Goal: Task Accomplishment & Management: Manage account settings

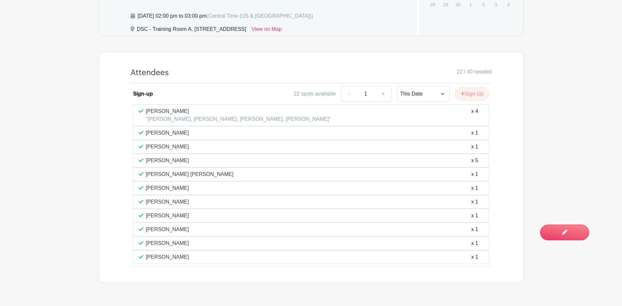
scroll to position [345, 0]
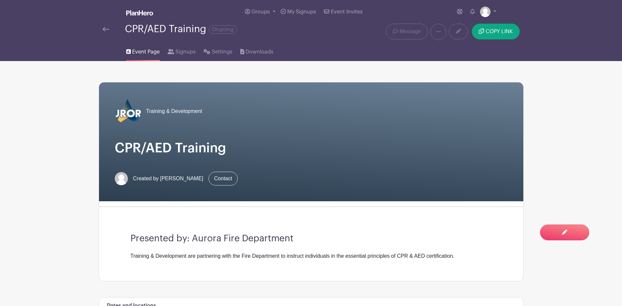
click at [101, 28] on div "CPR/AED Training Ongoing" at bounding box center [223, 32] width 248 height 16
click at [107, 29] on img at bounding box center [106, 29] width 7 height 5
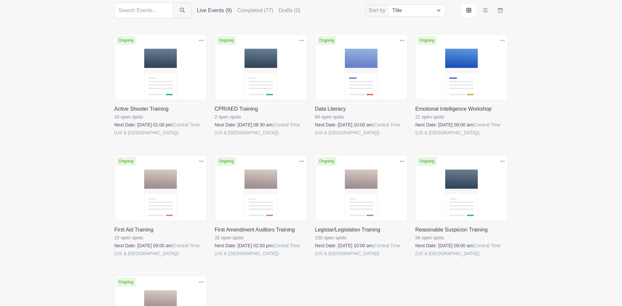
scroll to position [98, 0]
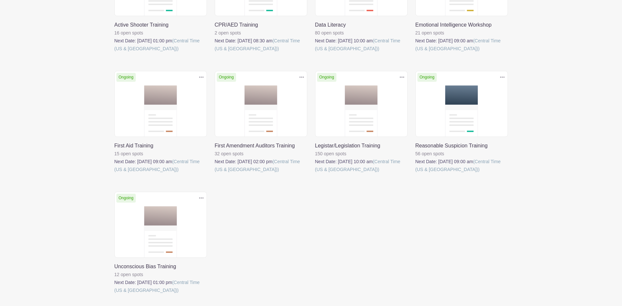
drag, startPoint x: 315, startPoint y: 129, endPoint x: 317, endPoint y: 127, distance: 3.4
click at [315, 173] on link at bounding box center [315, 173] width 0 height 0
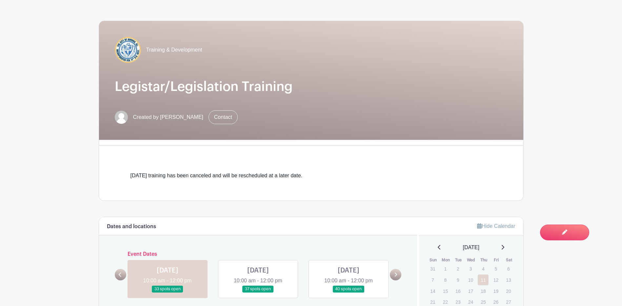
scroll to position [66, 0]
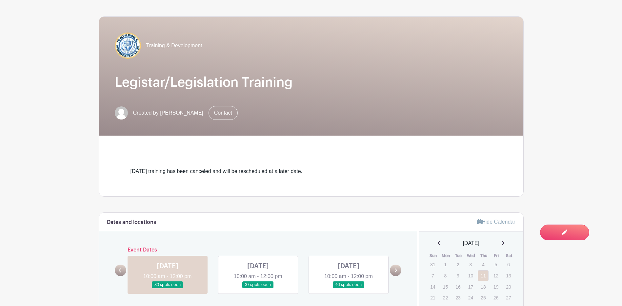
click at [467, 168] on div "[DATE] training has been canceled and will be rescheduled at a later date." at bounding box center [311, 171] width 393 height 50
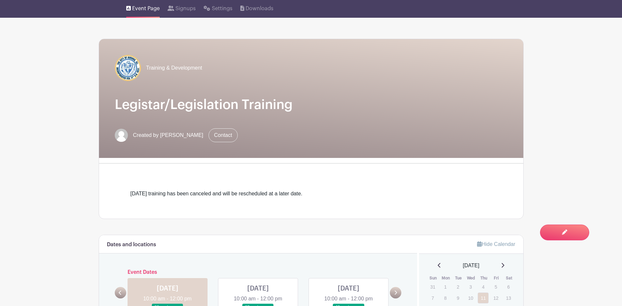
scroll to position [0, 0]
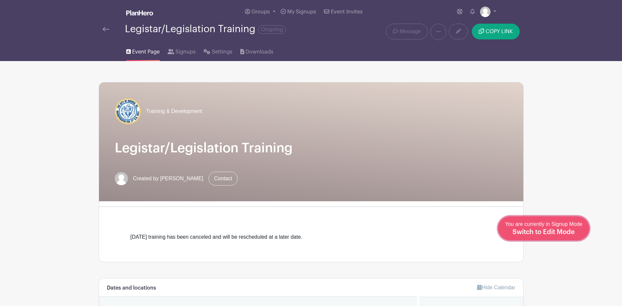
click at [572, 237] on link "Edit Event You are currently in Signup Mode Switch to Edit Mode" at bounding box center [543, 228] width 91 height 24
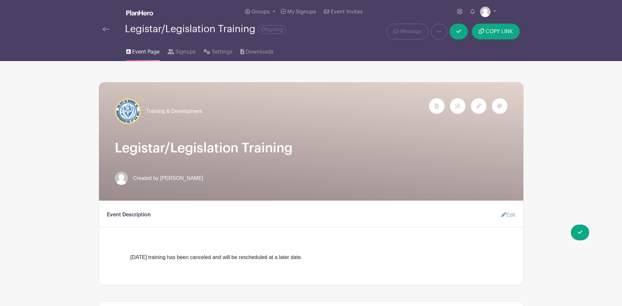
click at [506, 218] on link "Edit" at bounding box center [506, 214] width 20 height 13
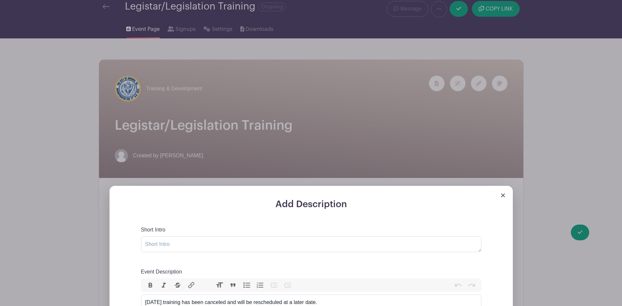
scroll to position [98, 0]
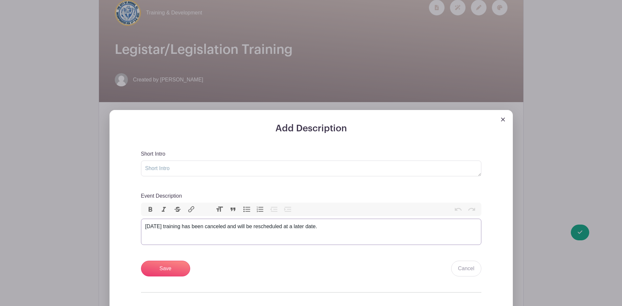
drag, startPoint x: 330, startPoint y: 228, endPoint x: 51, endPoint y: 217, distance: 279.5
click at [104, 217] on div "Add Description Short Intro Event Description Bold Italic Strikethrough Link He…" at bounding box center [311, 230] width 414 height 241
type trix-editor "<div>[DATE] training has been canceled and will be rescheduled at a later date.…"
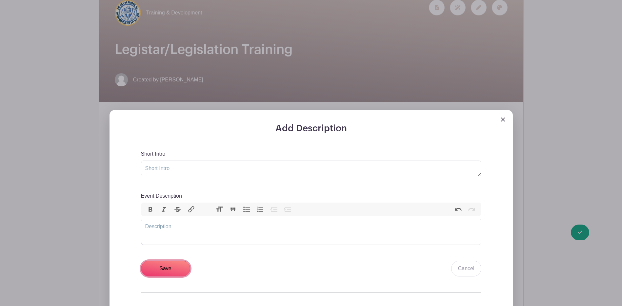
click at [179, 265] on input "Save" at bounding box center [165, 268] width 49 height 16
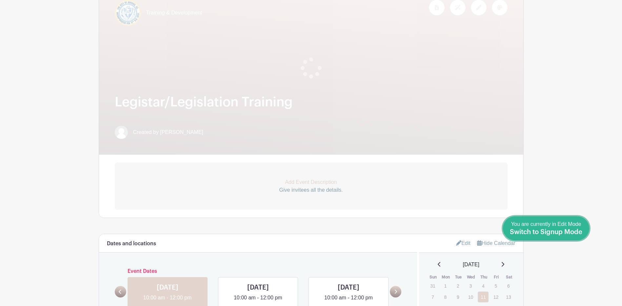
click at [573, 234] on span "Switch to Signup Mode" at bounding box center [546, 231] width 72 height 7
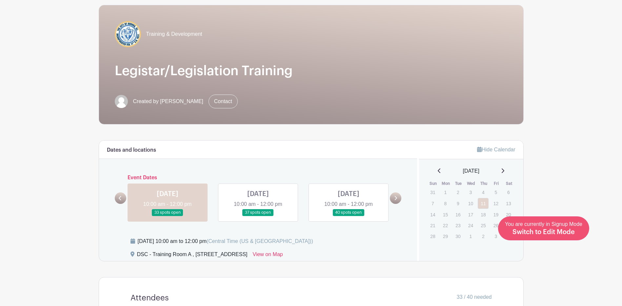
scroll to position [66, 0]
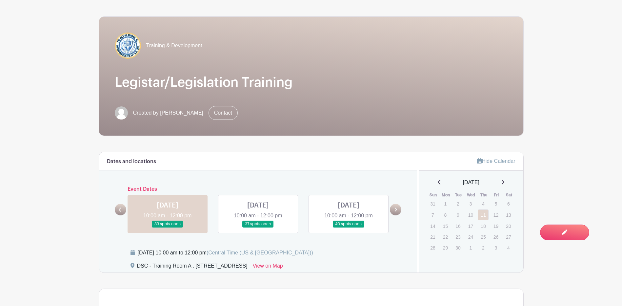
click at [398, 214] on link at bounding box center [395, 209] width 11 height 11
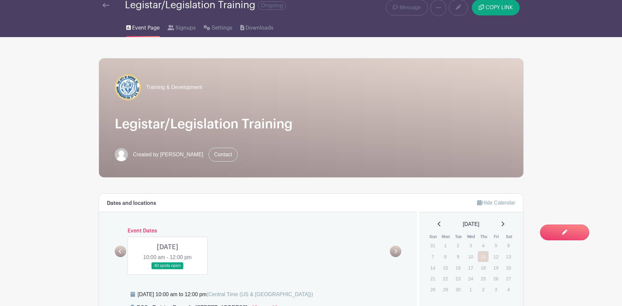
scroll to position [0, 0]
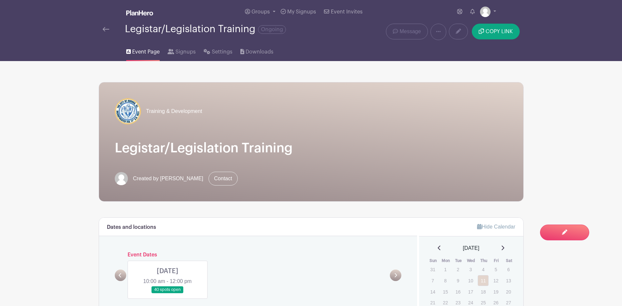
click at [106, 31] on img at bounding box center [106, 29] width 7 height 5
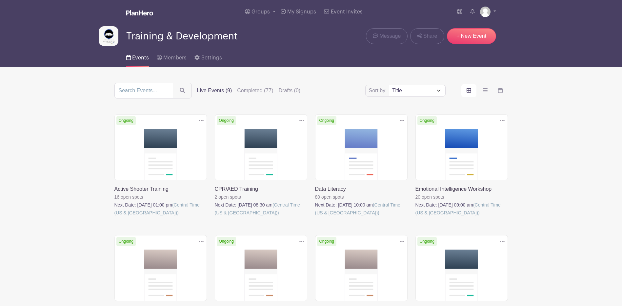
click at [215, 216] on link at bounding box center [215, 216] width 0 height 0
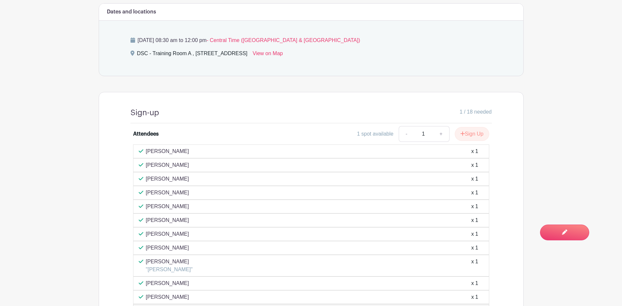
scroll to position [295, 0]
